Goal: Subscribe to service/newsletter

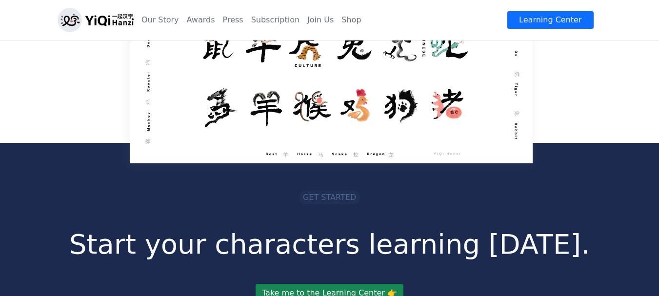
scroll to position [2078, 0]
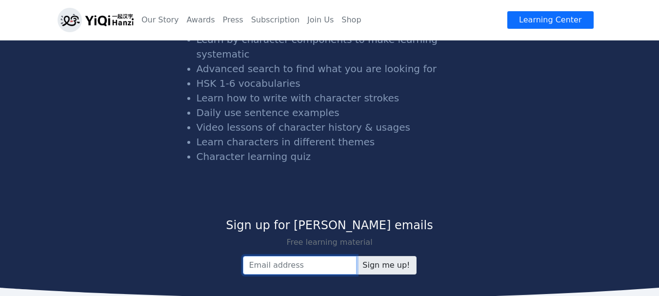
click at [319, 256] on input "email" at bounding box center [300, 265] width 114 height 19
type input "[PERSON_NAME][EMAIL_ADDRESS][DOMAIN_NAME]"
click at [324, 215] on section "Get started Start your characters learning [DATE]. Take me to the Learning Cent…" at bounding box center [329, 59] width 659 height 479
click at [377, 256] on input "Sign me up!" at bounding box center [386, 265] width 60 height 19
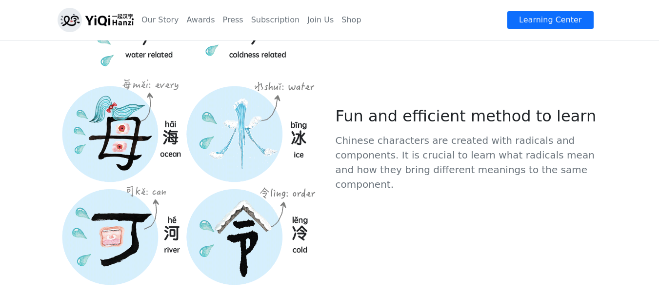
scroll to position [1298, 0]
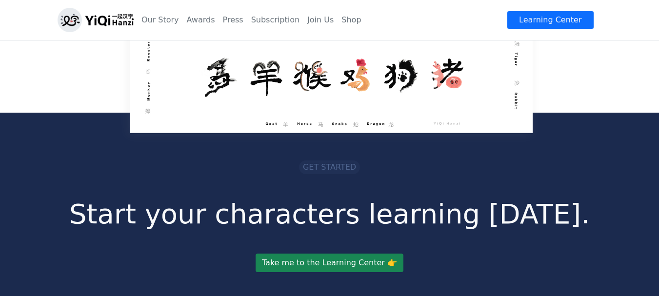
scroll to position [1639, 0]
